Goal: Transaction & Acquisition: Purchase product/service

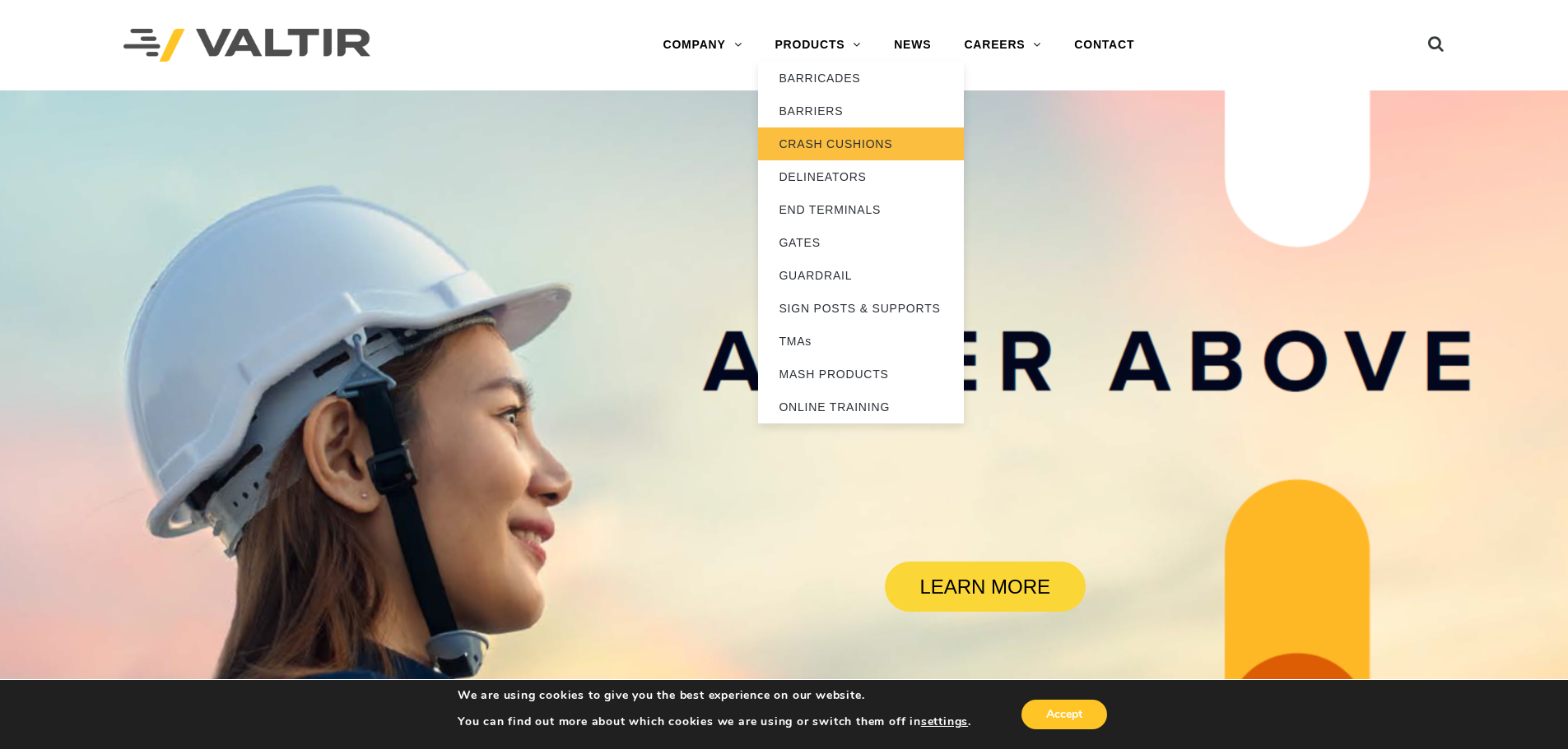
click at [803, 150] on link "CRASH CUSHIONS" at bounding box center [860, 144] width 206 height 33
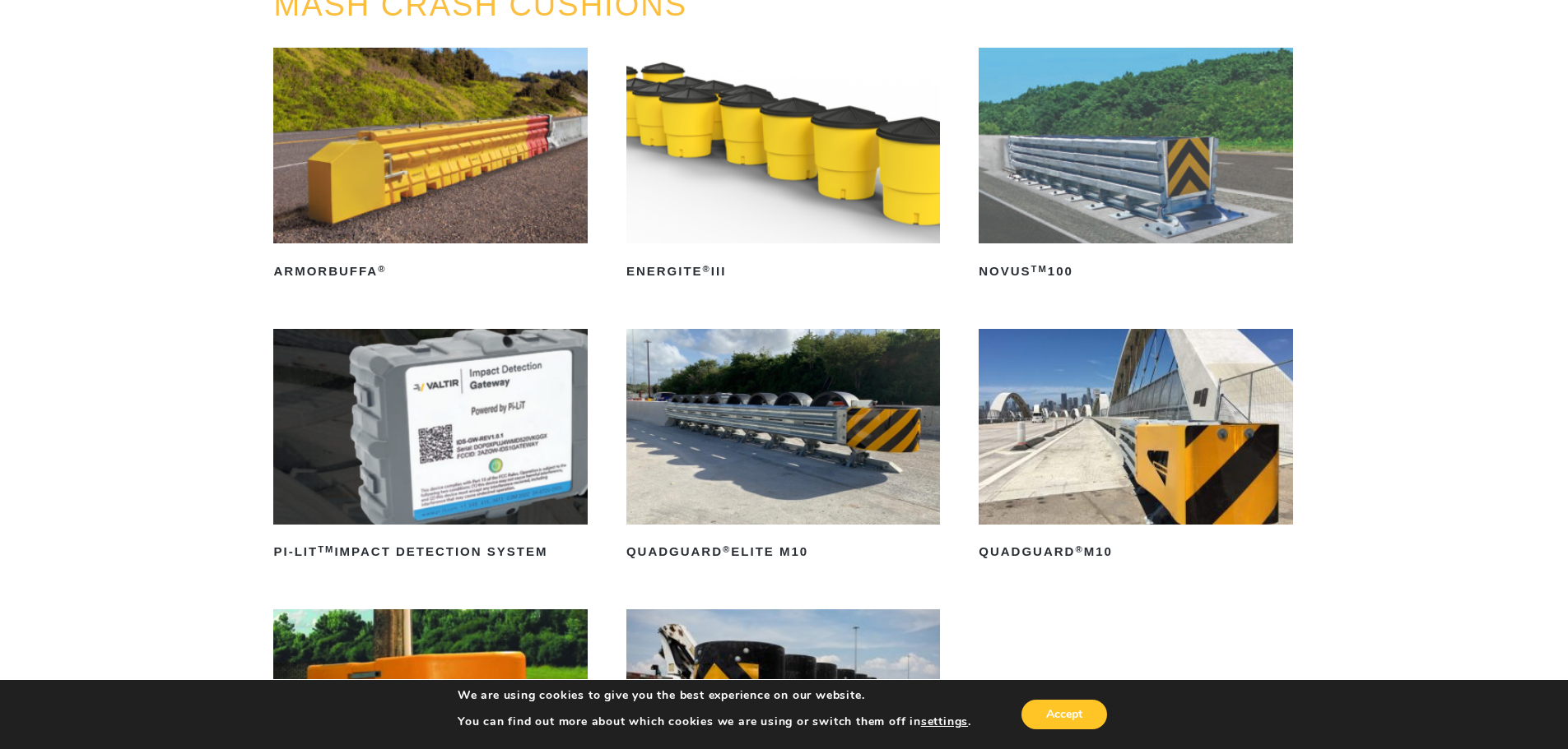
scroll to position [494, 0]
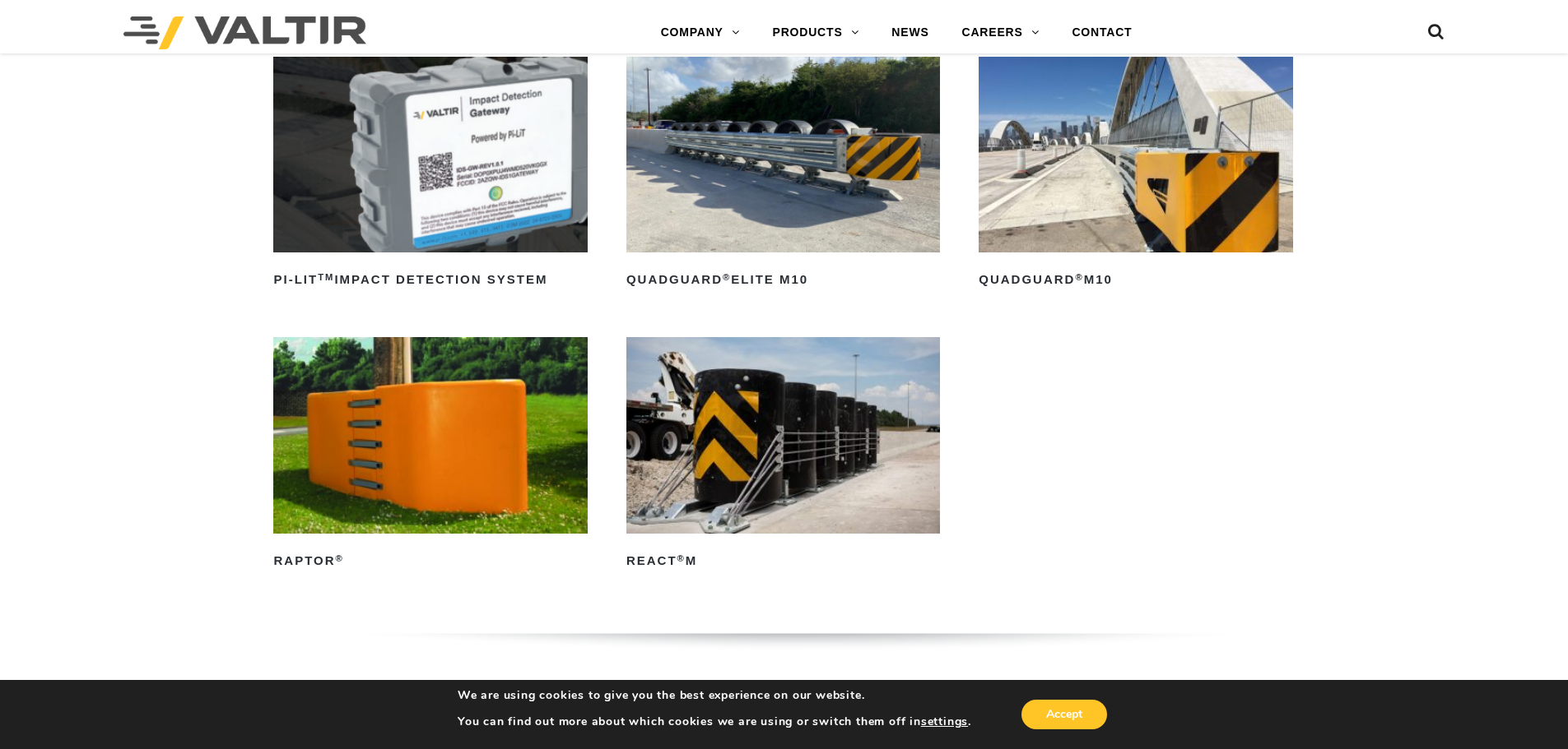
click at [645, 401] on img at bounding box center [783, 435] width 314 height 196
click at [800, 443] on img at bounding box center [783, 435] width 314 height 196
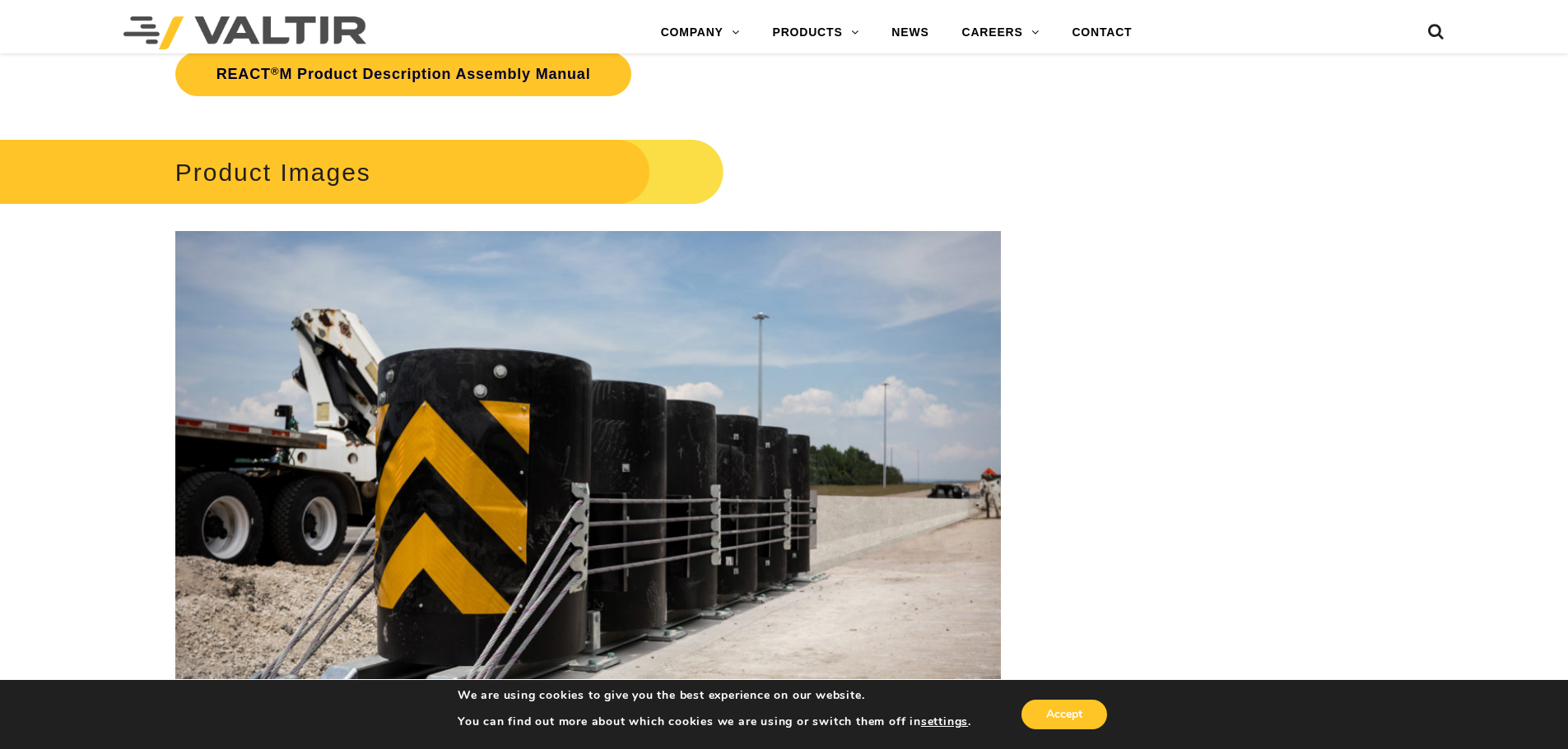
scroll to position [2714, 0]
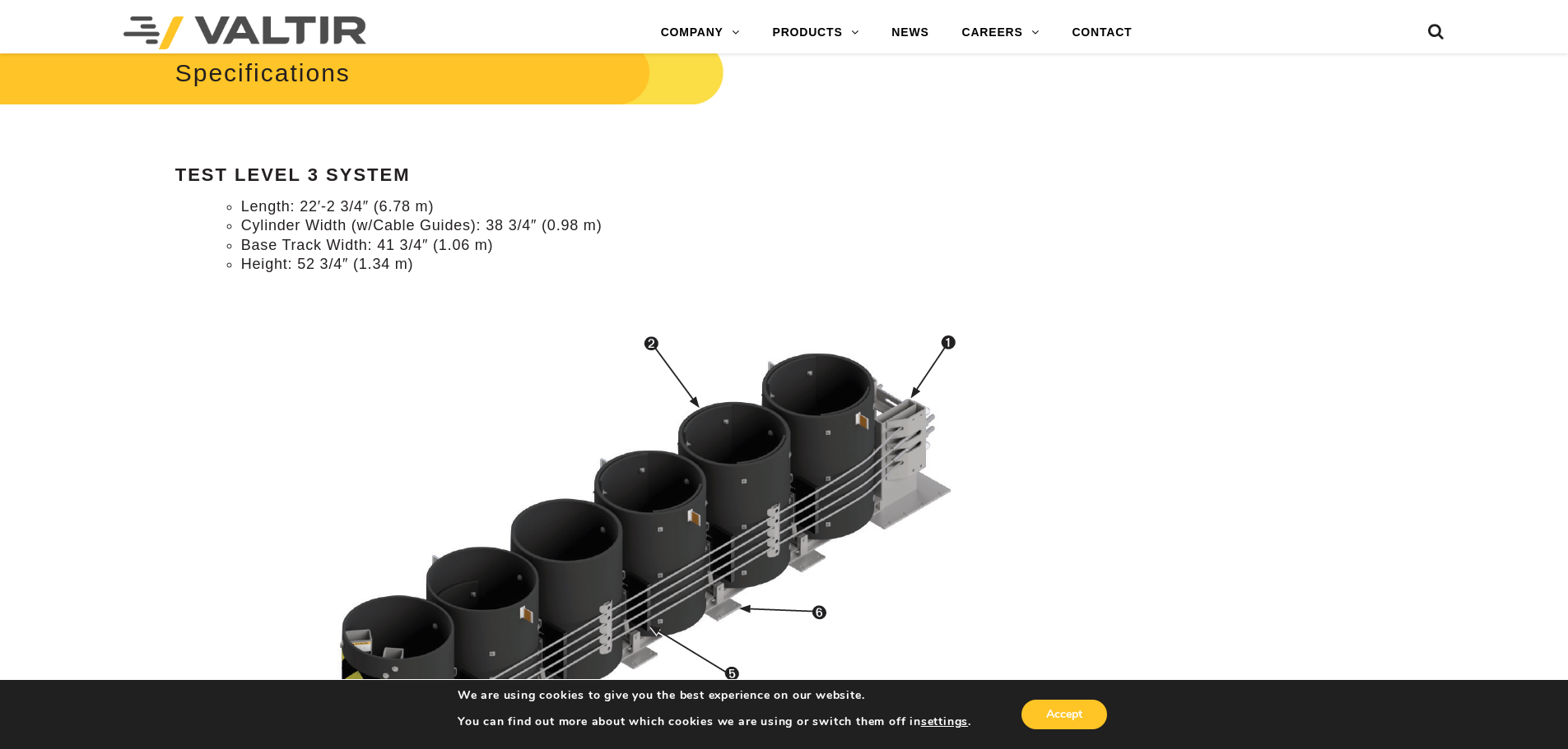
scroll to position [1481, 0]
